Goal: Information Seeking & Learning: Learn about a topic

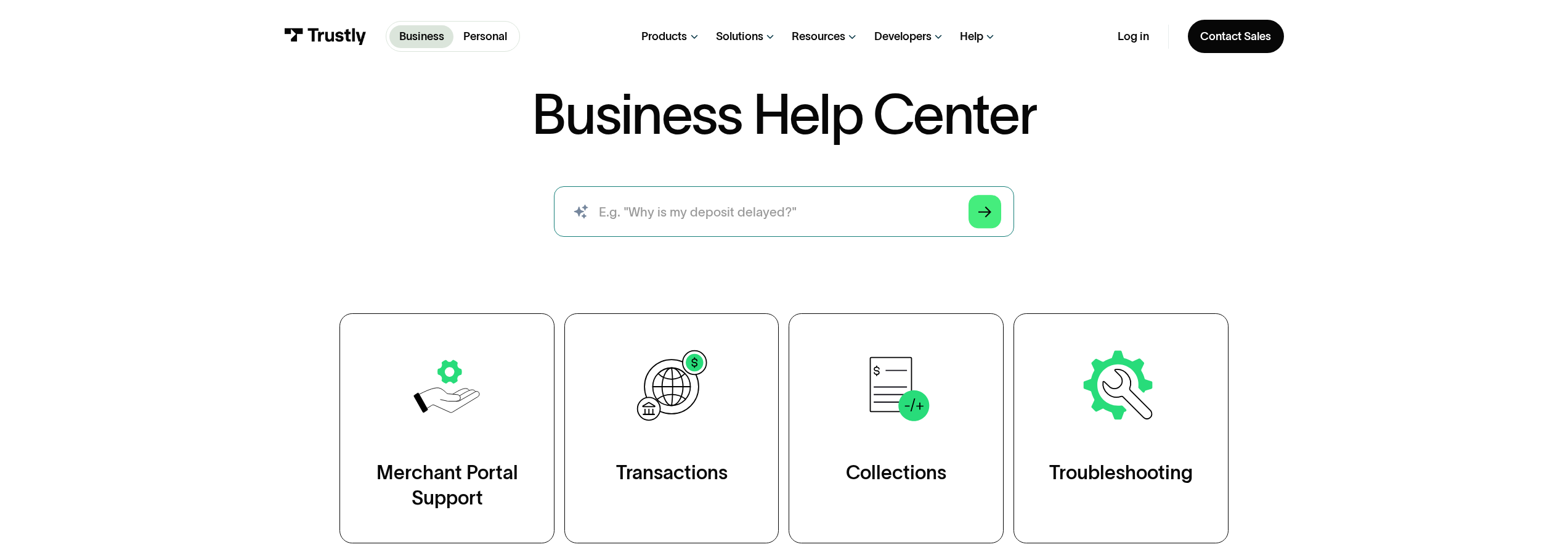
scroll to position [171, 0]
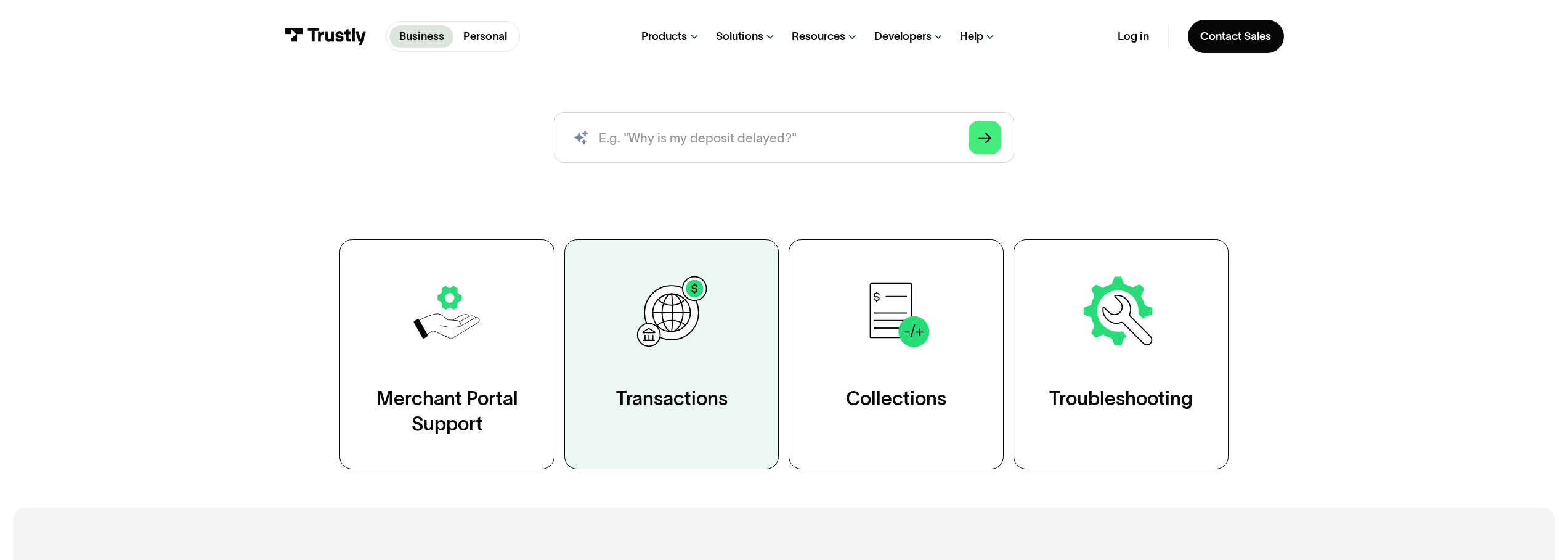
click at [621, 394] on div "Transactions" at bounding box center [671, 399] width 111 height 25
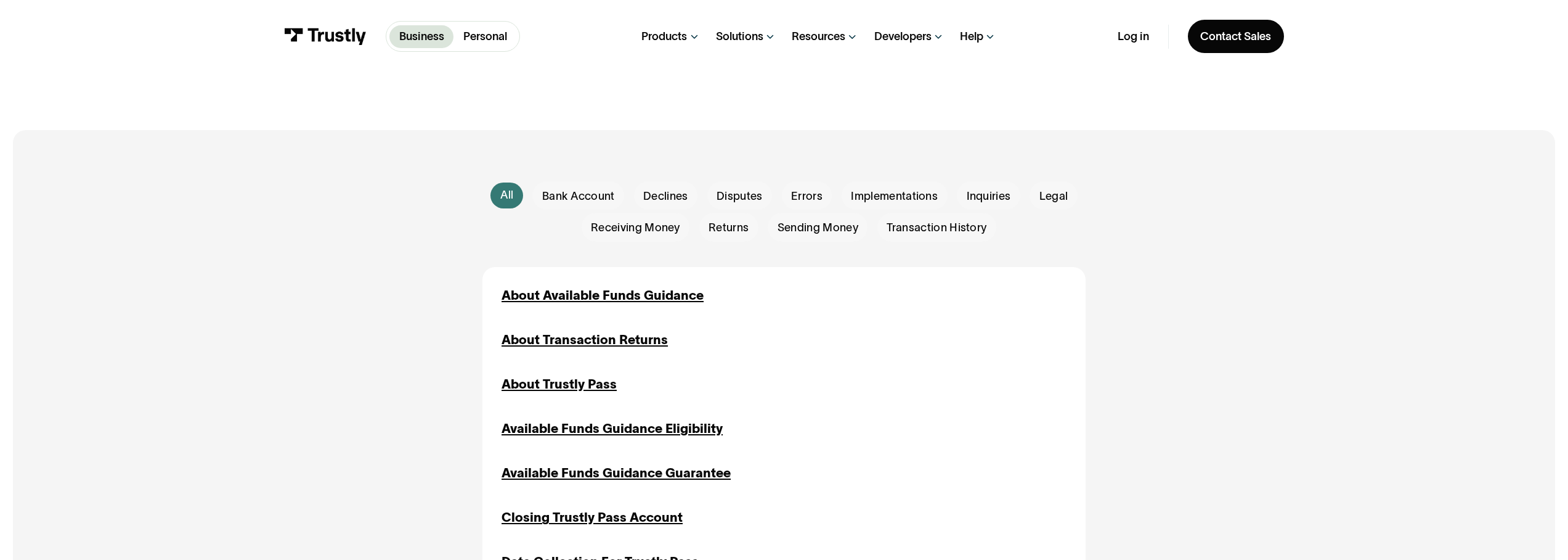
scroll to position [316, 0]
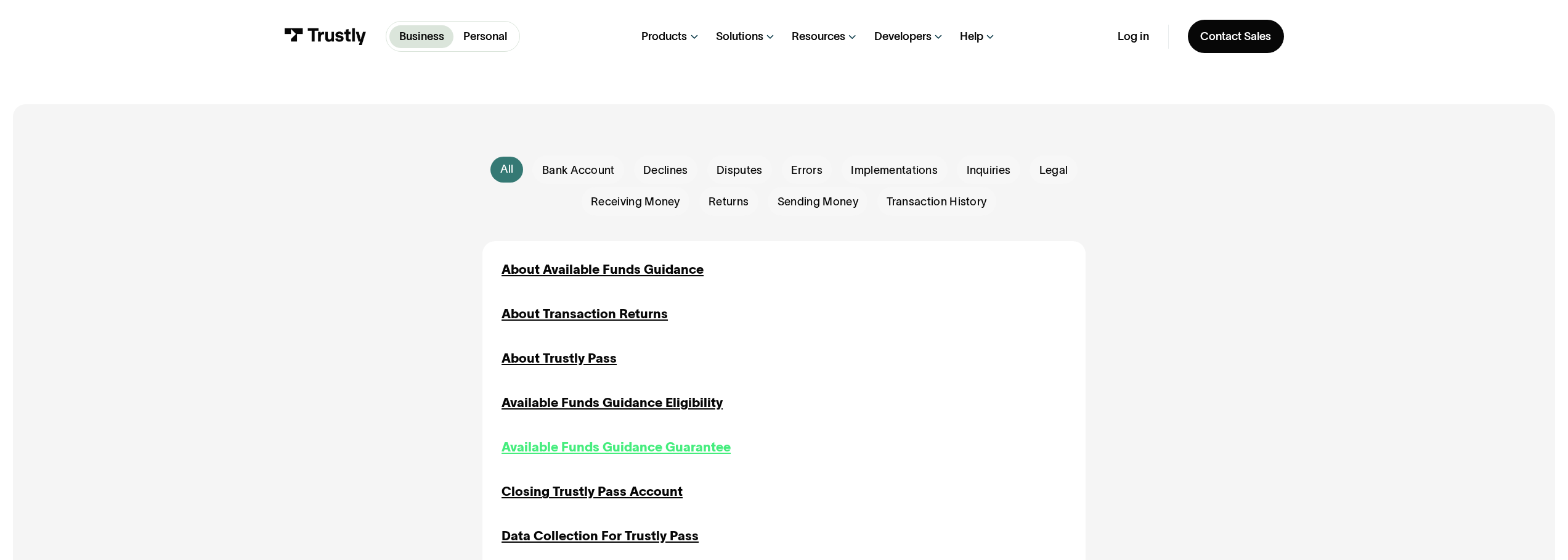
click at [629, 454] on div "Available Funds Guidance Guarantee" at bounding box center [616, 447] width 229 height 19
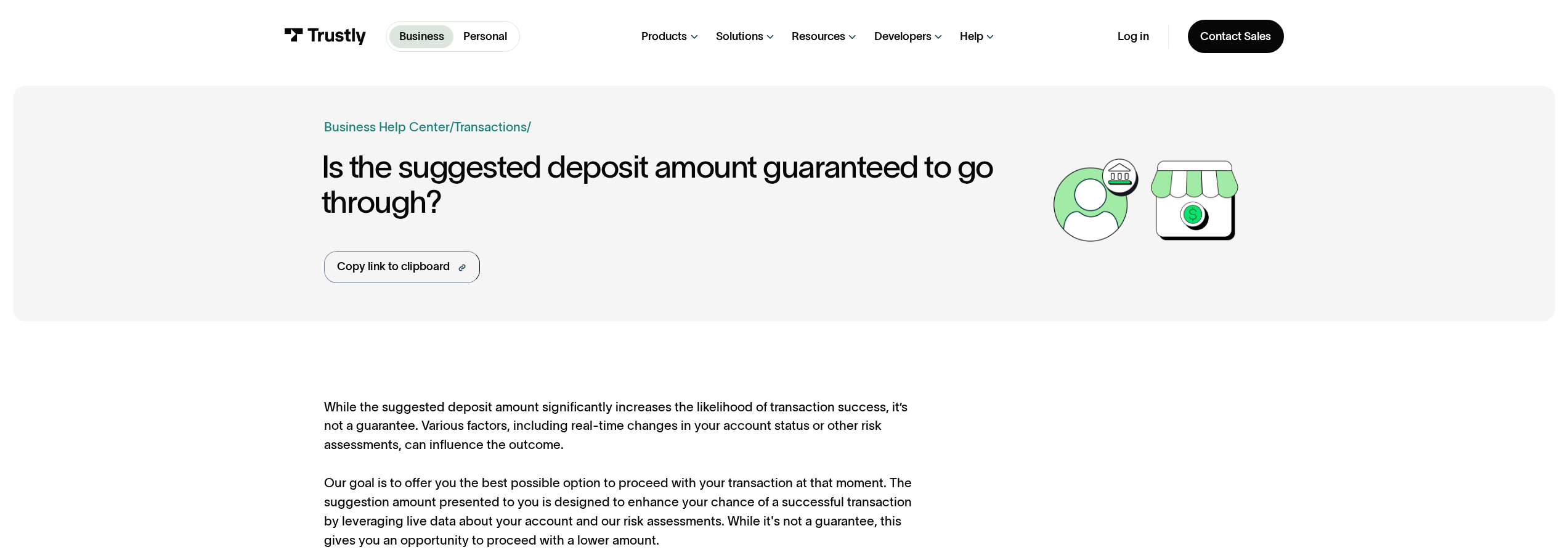
click at [306, 27] on div "Business Personal Business Personal" at bounding box center [402, 36] width 236 height 31
click at [314, 29] on img at bounding box center [325, 37] width 83 height 17
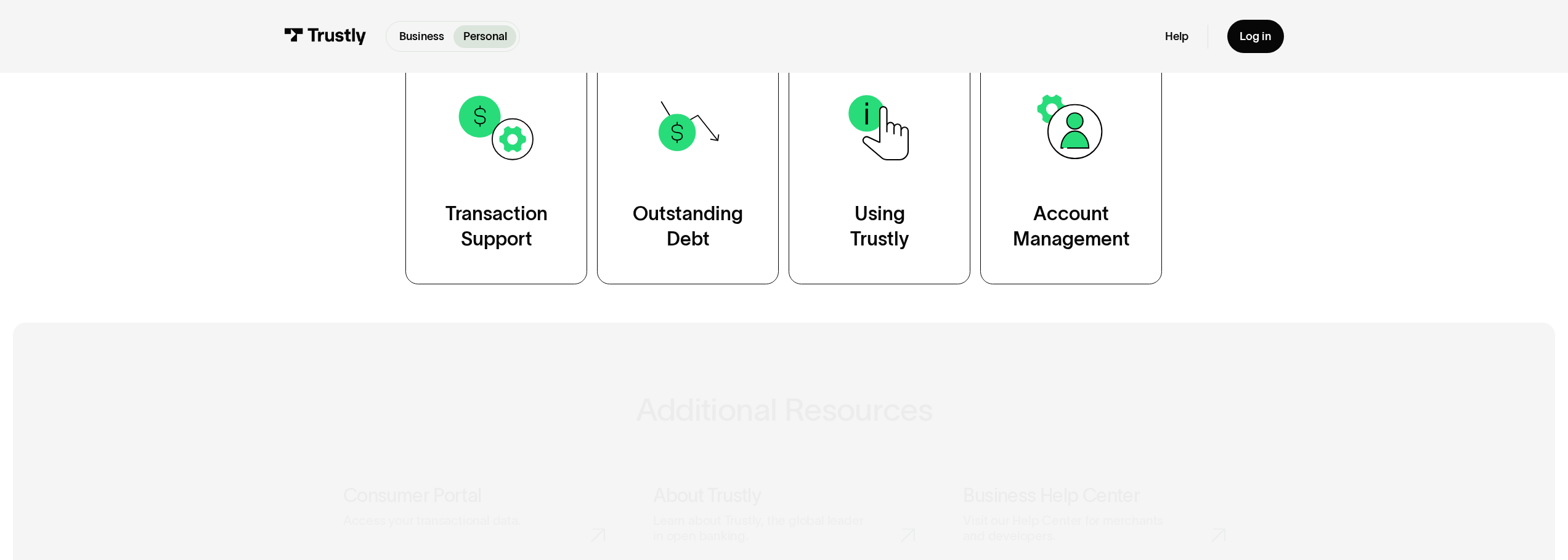
scroll to position [399, 0]
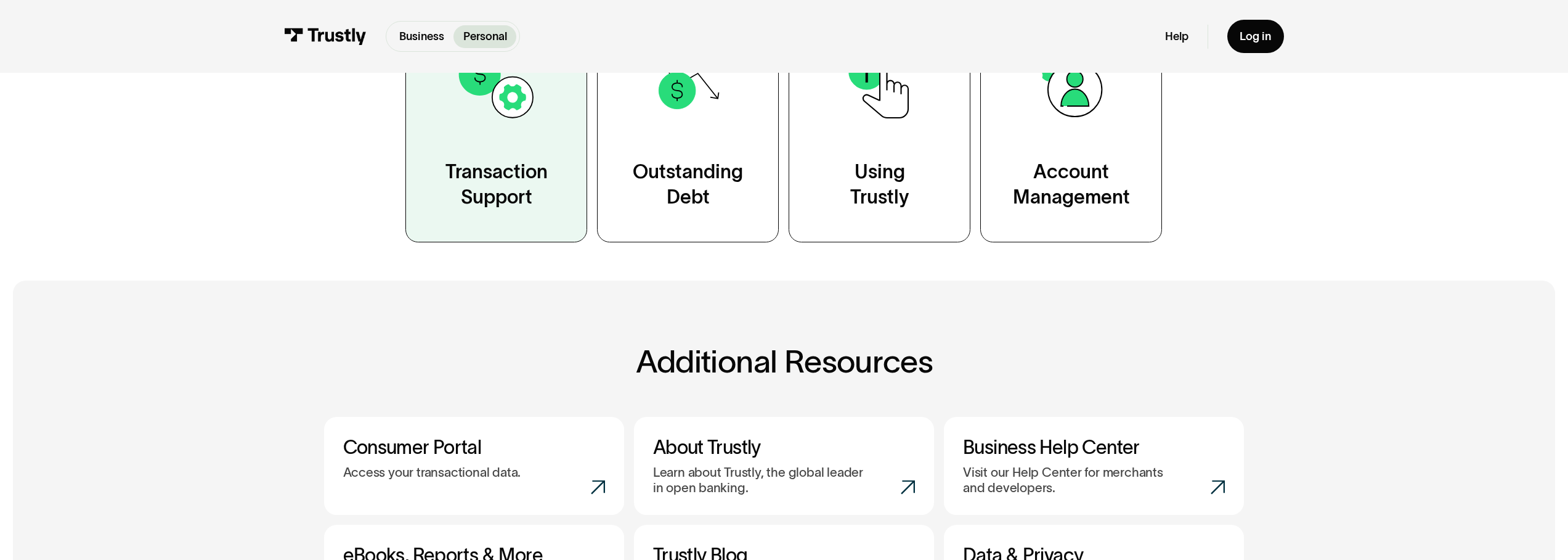
click at [566, 152] on link "Transaction Support" at bounding box center [496, 127] width 182 height 230
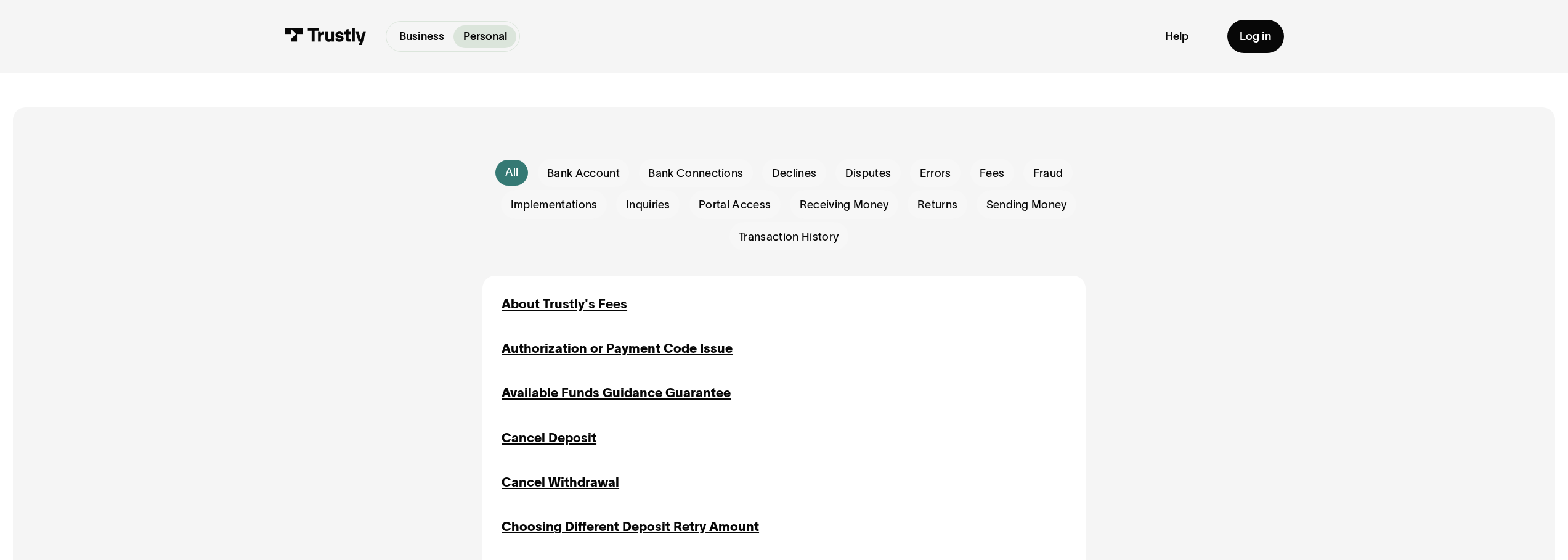
scroll to position [347, 0]
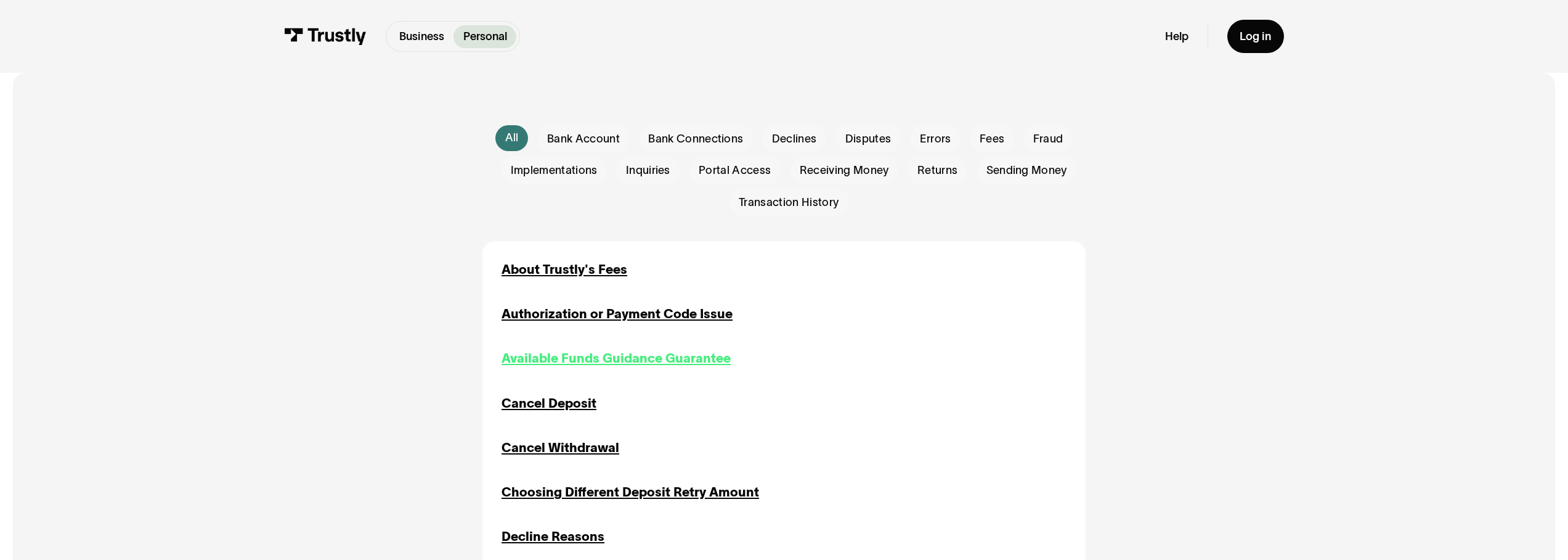
click at [641, 360] on div "Available Funds Guidance Guarantee" at bounding box center [616, 359] width 229 height 19
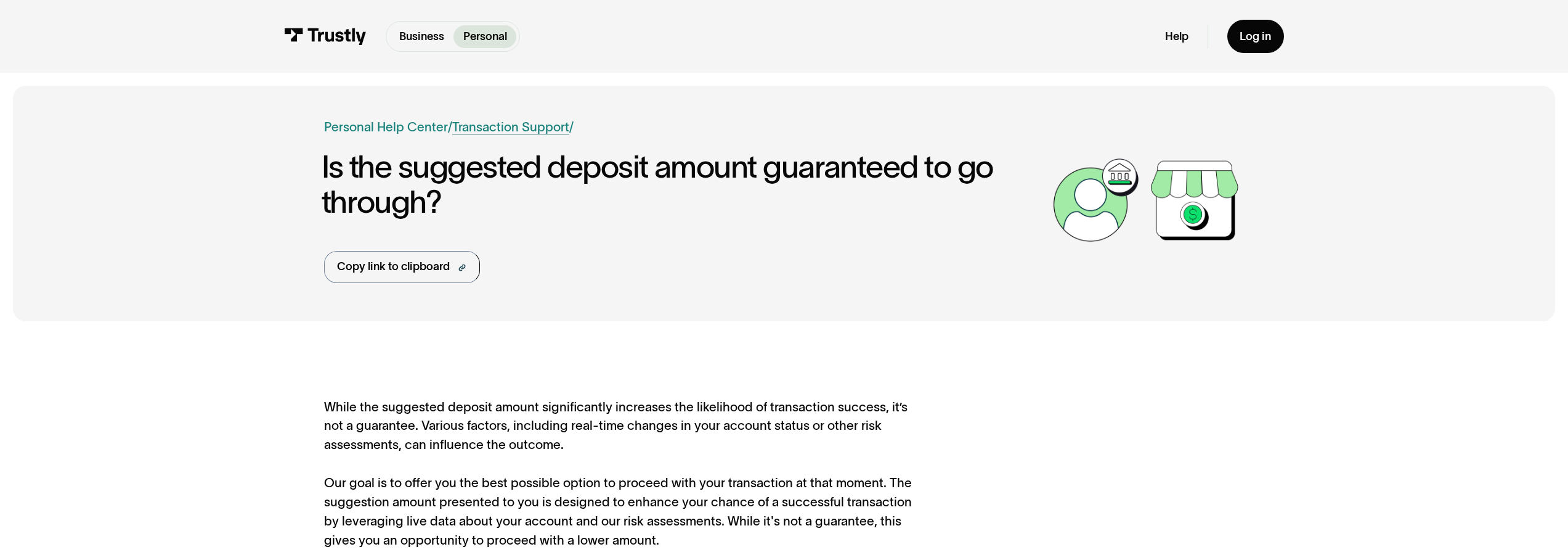
click at [505, 131] on link "Transaction Support" at bounding box center [511, 126] width 117 height 14
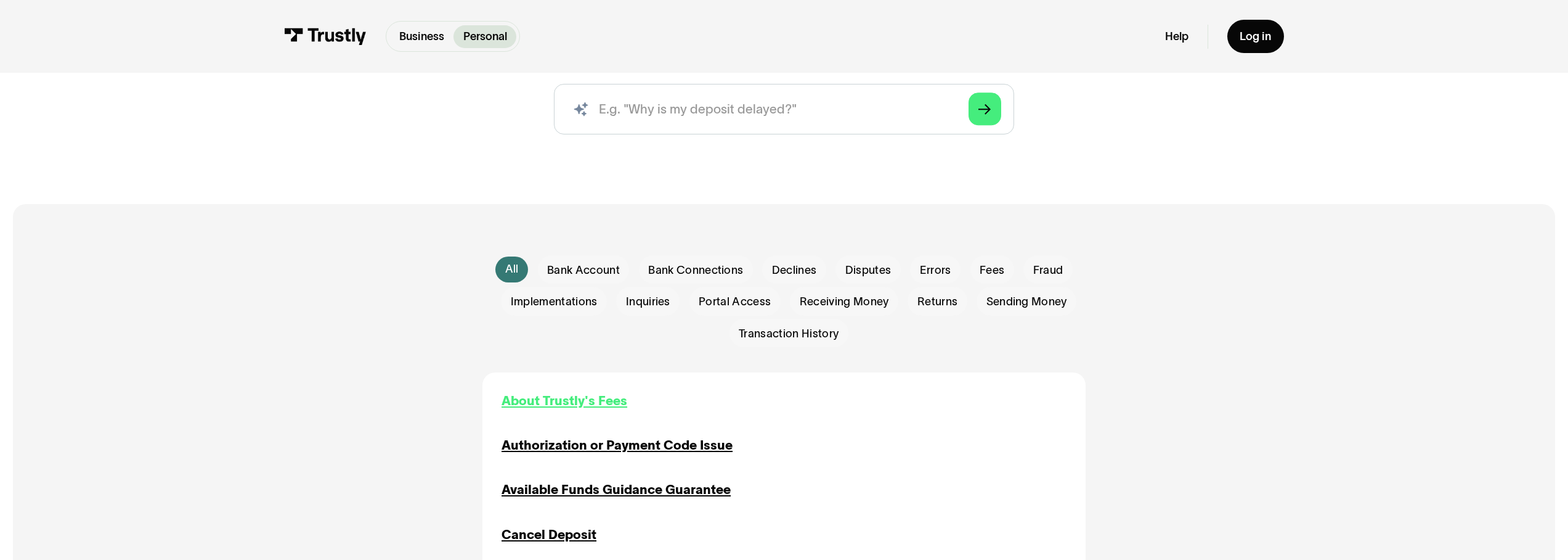
scroll to position [223, 0]
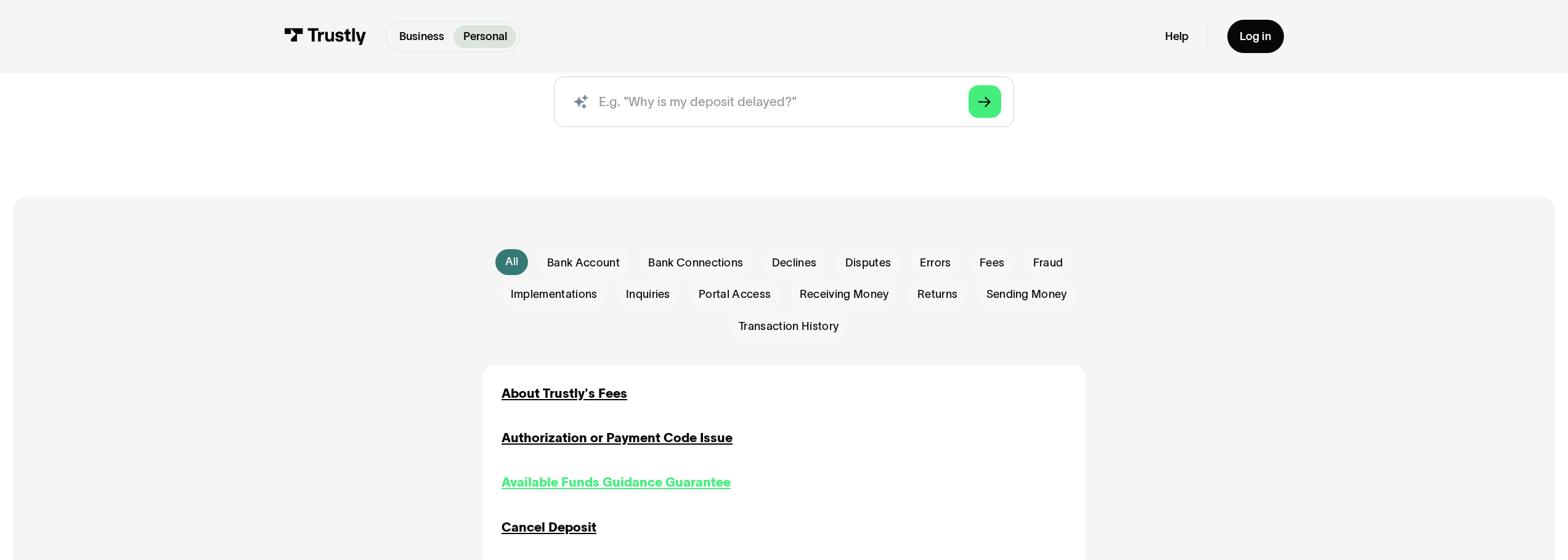
click at [634, 481] on div "Available Funds Guidance Guarantee" at bounding box center [616, 483] width 229 height 19
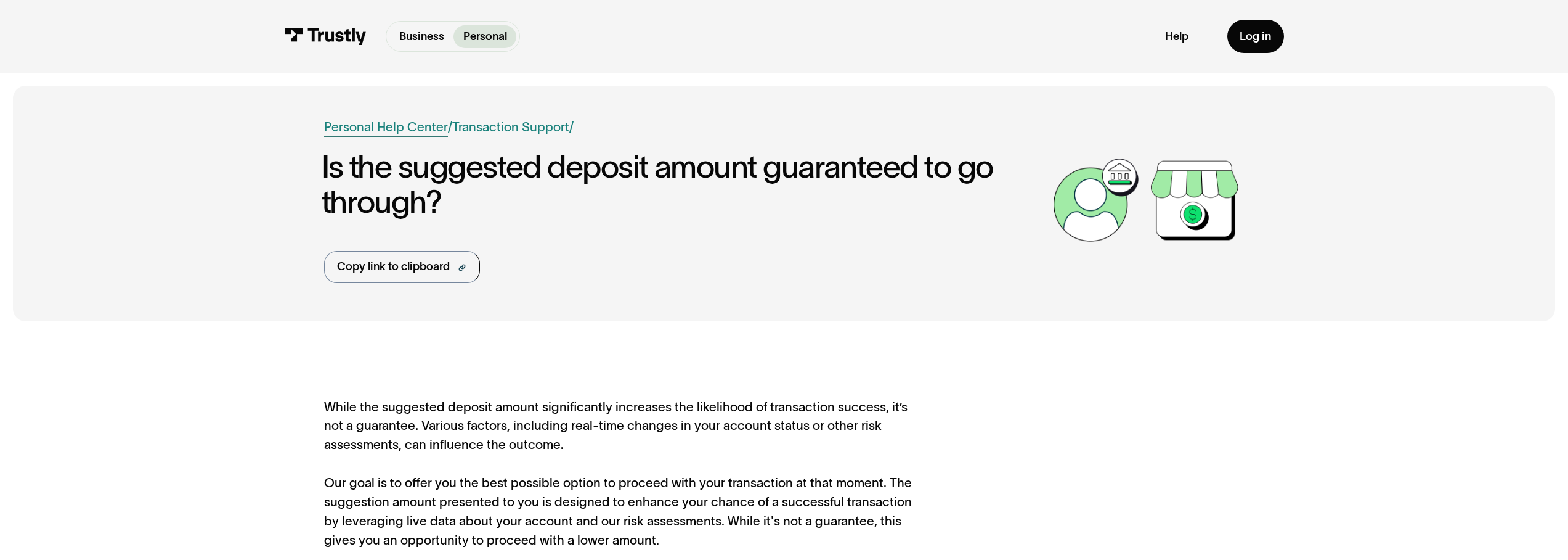
click at [352, 127] on link "Personal Help Center" at bounding box center [386, 127] width 124 height 19
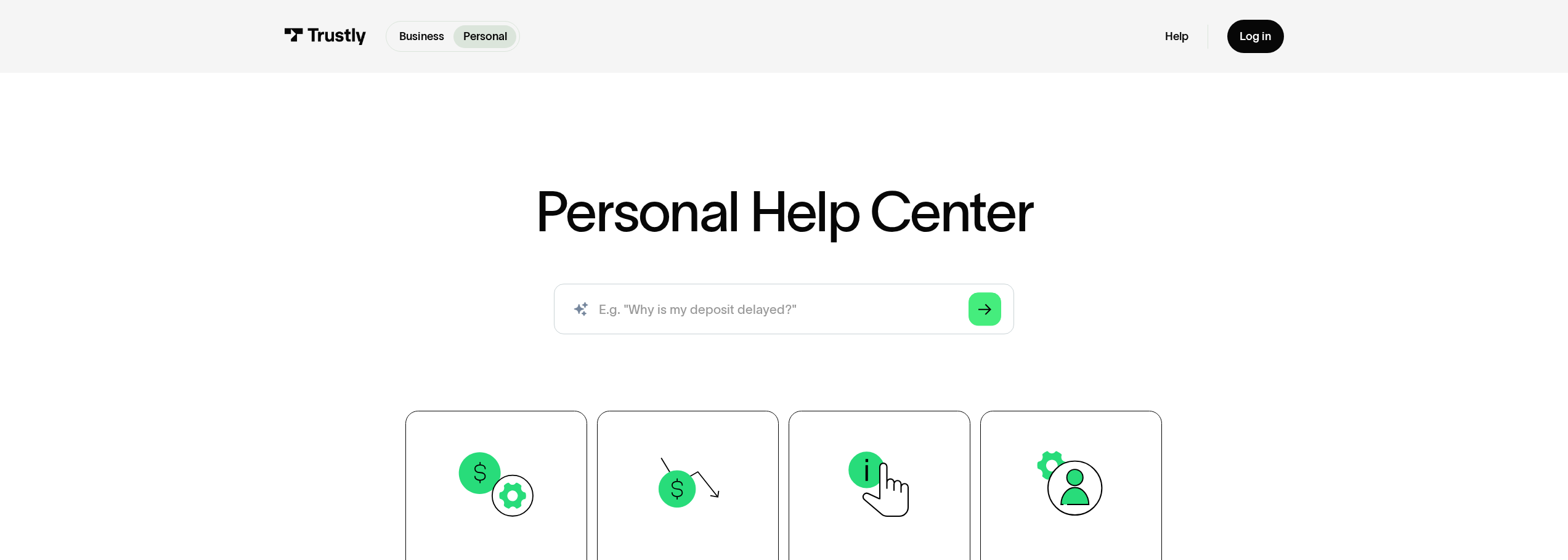
click at [502, 33] on p "Personal" at bounding box center [486, 37] width 44 height 17
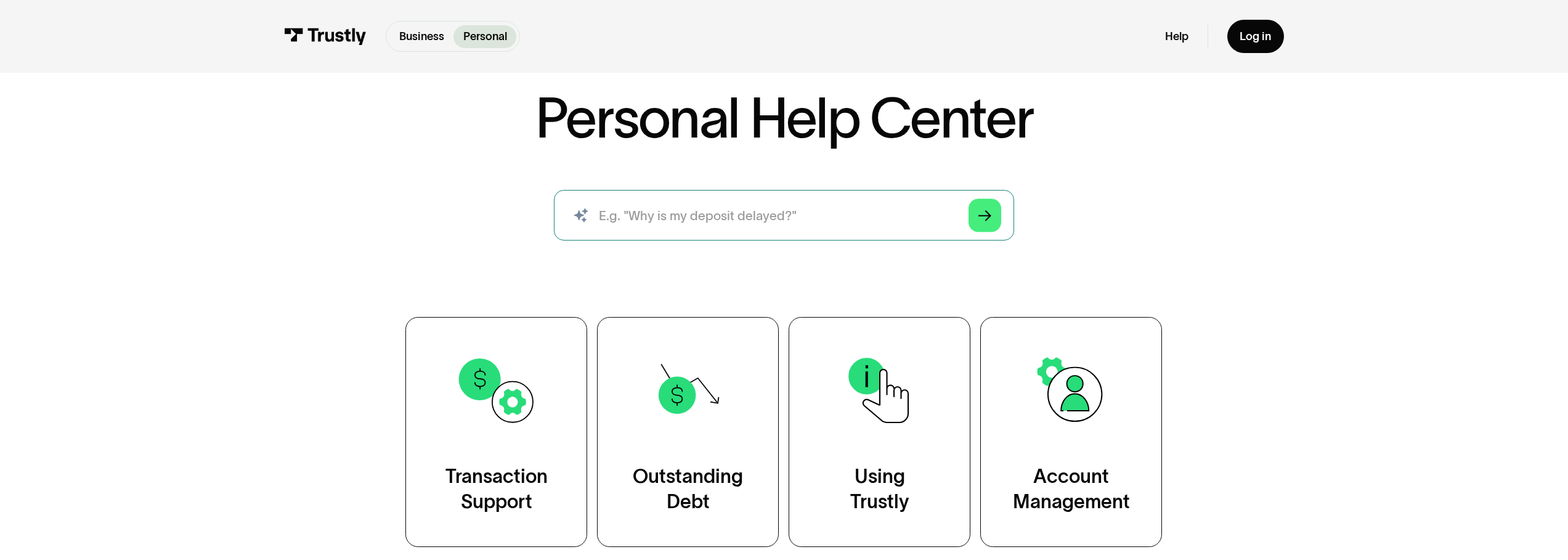
scroll to position [382, 0]
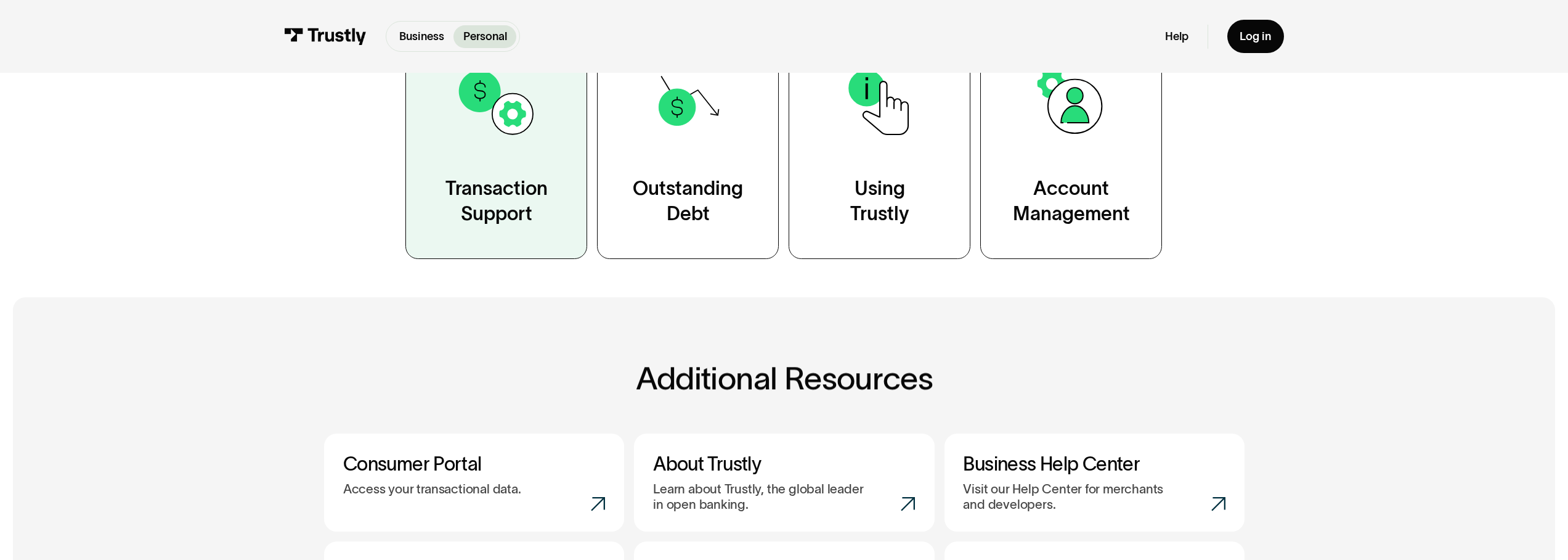
click at [493, 152] on link "Transaction Support" at bounding box center [496, 143] width 182 height 230
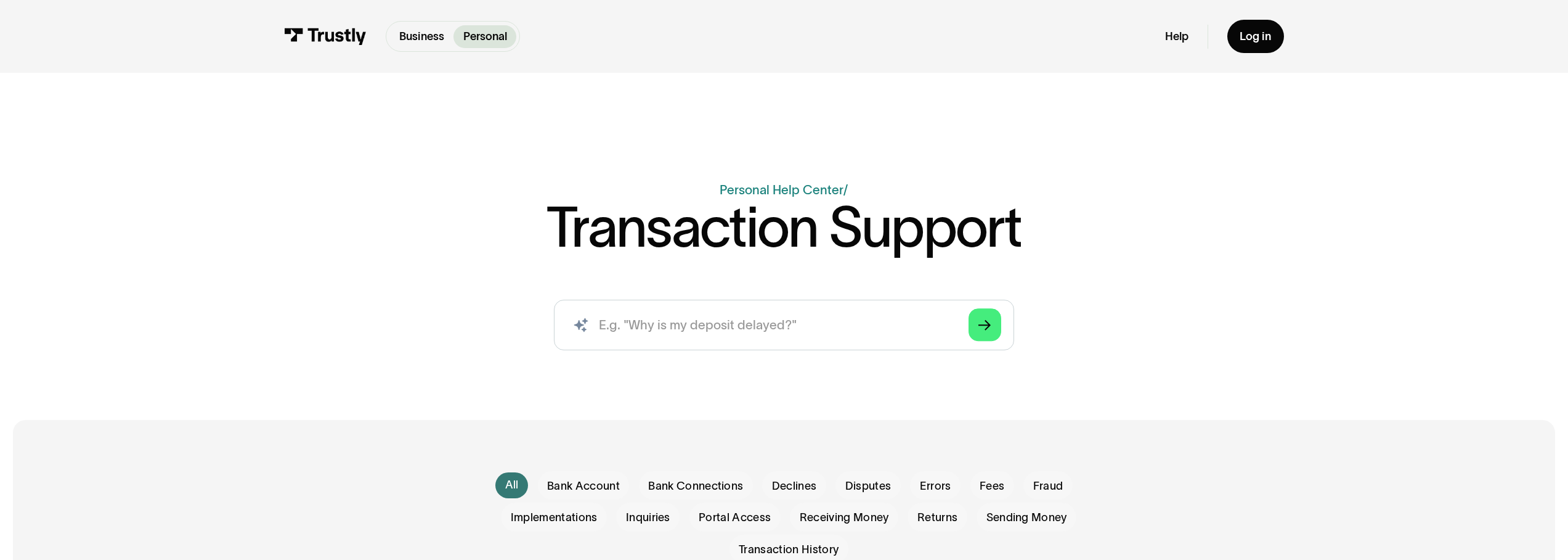
scroll to position [219, 0]
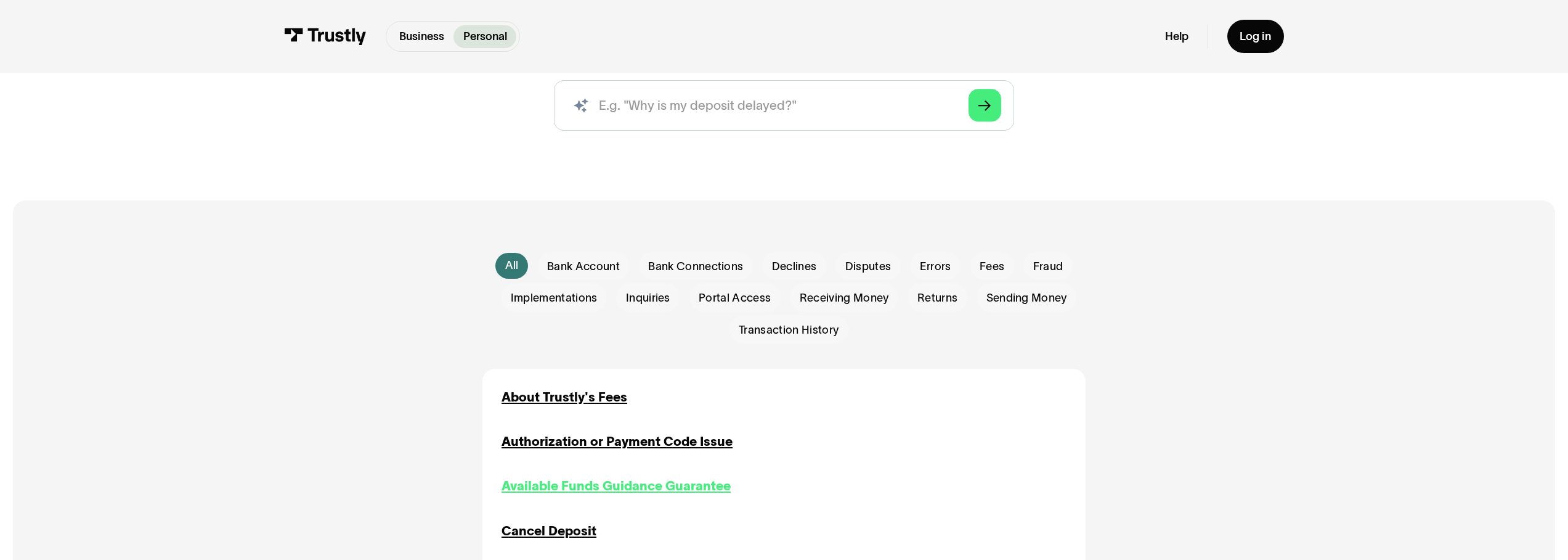
click at [657, 482] on div "Available Funds Guidance Guarantee" at bounding box center [616, 486] width 229 height 19
